Goal: Navigation & Orientation: Find specific page/section

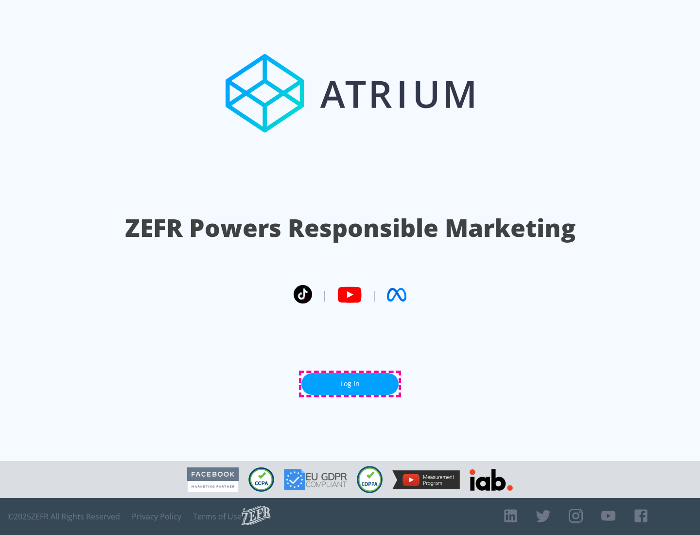
click at [350, 384] on link "Log In" at bounding box center [350, 384] width 97 height 22
